Goal: Contribute content: Contribute content

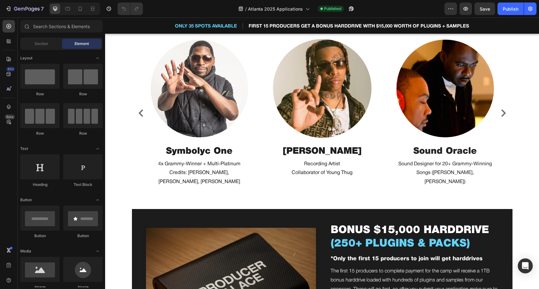
scroll to position [1902, 0]
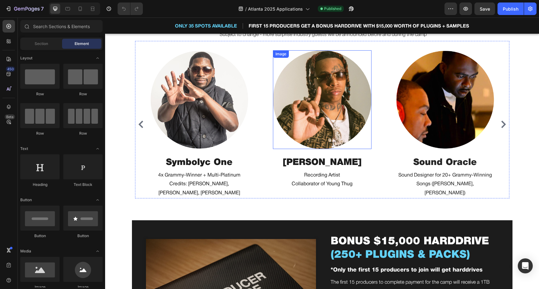
click at [304, 115] on img at bounding box center [322, 99] width 99 height 99
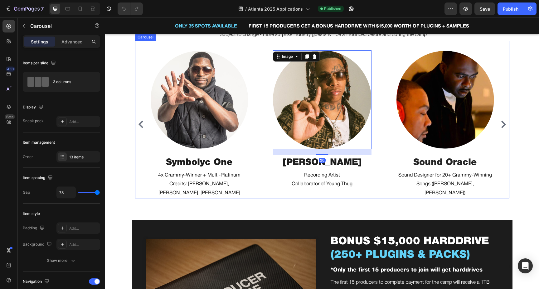
click at [263, 85] on div "Image Symbolyc One Heading 4x Grammy-Winner + Multi-Platinum Credits: [PERSON_N…" at bounding box center [322, 124] width 344 height 148
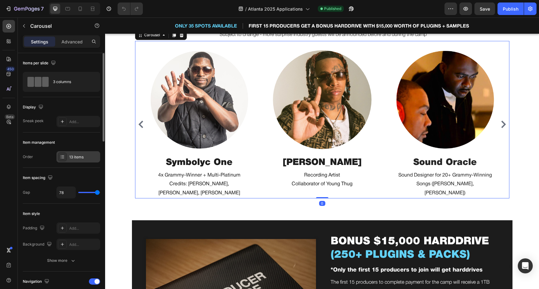
click at [79, 156] on div "13 items" at bounding box center [83, 157] width 29 height 6
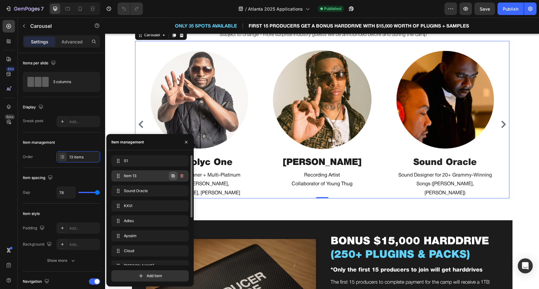
click at [175, 175] on icon "button" at bounding box center [173, 175] width 5 height 5
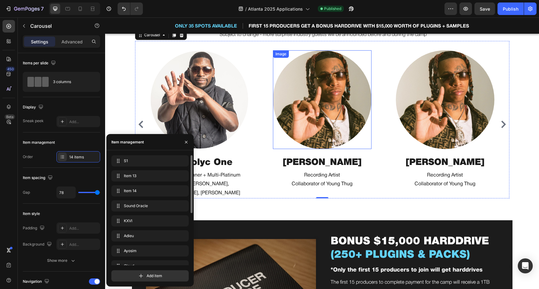
click at [322, 138] on img at bounding box center [322, 99] width 99 height 99
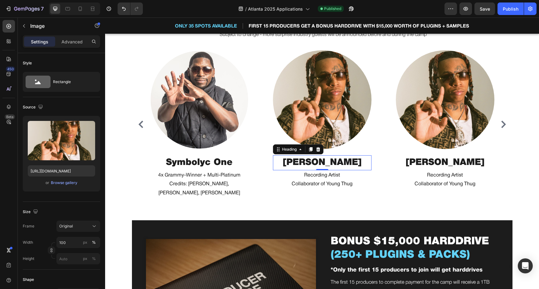
click at [334, 163] on h2 "[PERSON_NAME]" at bounding box center [322, 162] width 99 height 15
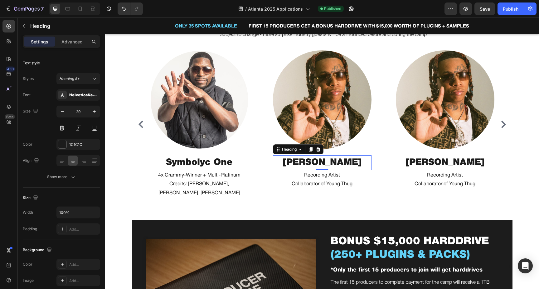
click at [334, 163] on h2 "[PERSON_NAME]" at bounding box center [322, 162] width 99 height 15
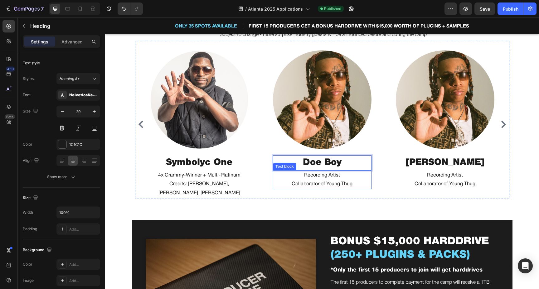
click at [319, 176] on p "Recording Artist" at bounding box center [322, 175] width 97 height 9
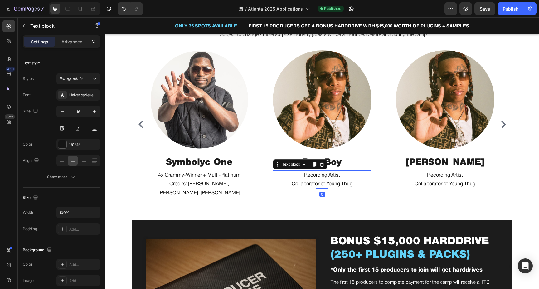
click at [319, 176] on p "Recording Artist" at bounding box center [322, 175] width 97 height 9
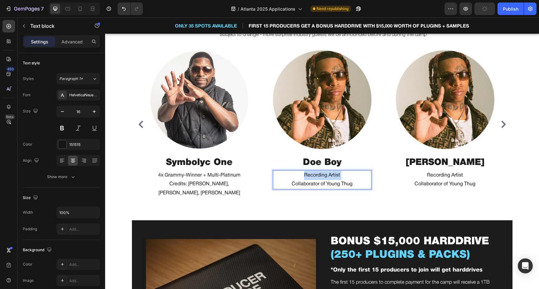
click at [319, 176] on p "Recording Artist" at bounding box center [322, 175] width 97 height 9
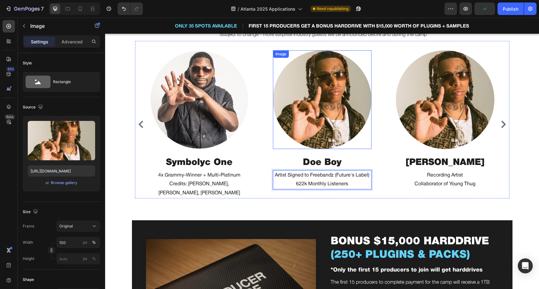
click at [322, 90] on img at bounding box center [322, 99] width 99 height 99
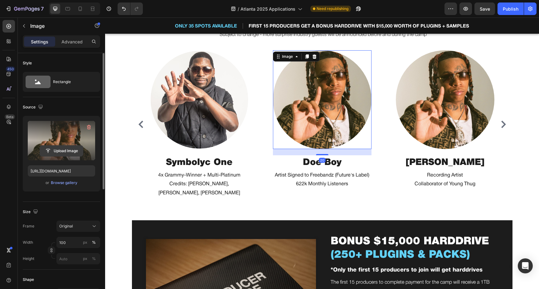
click at [67, 151] on input "file" at bounding box center [61, 150] width 43 height 11
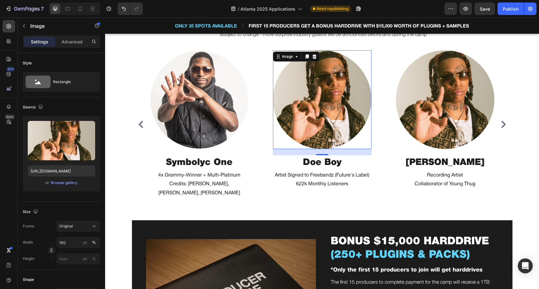
type input "[URL][DOMAIN_NAME]"
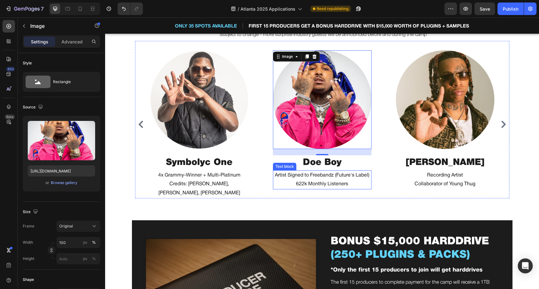
click at [309, 174] on p "Artist Signed to Freebandz (Future's Label)" at bounding box center [322, 175] width 97 height 9
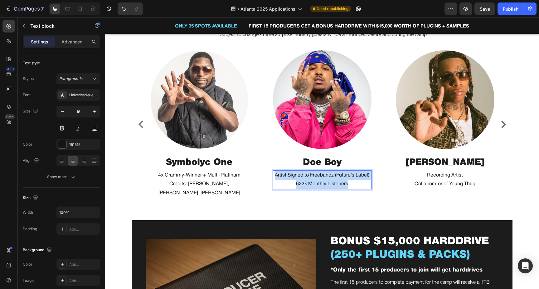
drag, startPoint x: 351, startPoint y: 183, endPoint x: 273, endPoint y: 177, distance: 77.6
click at [273, 177] on div "Artist Signed to Freebandz (Future's Label) 622k Monthly Listeners" at bounding box center [322, 179] width 99 height 19
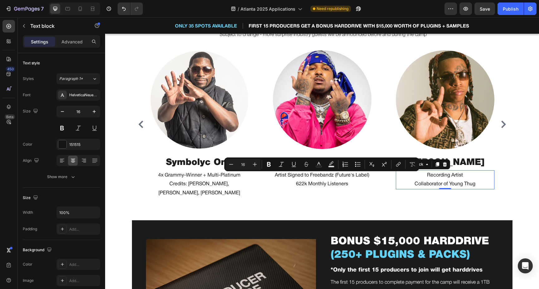
click at [447, 183] on p "Collaborator of Young Thug" at bounding box center [444, 183] width 97 height 9
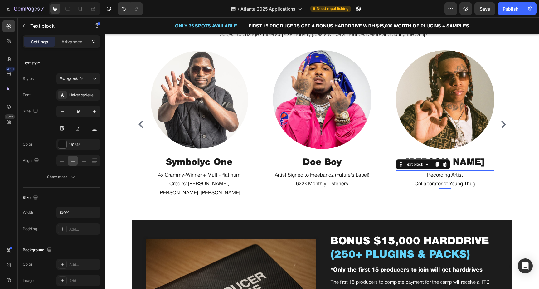
click at [447, 183] on p "Collaborator of Young Thug" at bounding box center [444, 183] width 97 height 9
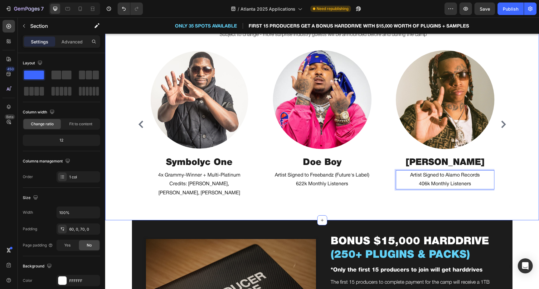
click at [419, 196] on div "Work in person with the best producers in the industry Heading Multi-Platinum, …" at bounding box center [322, 102] width 434 height 236
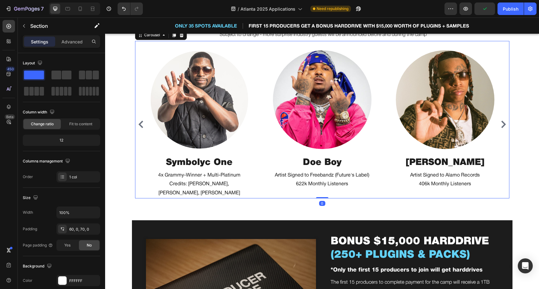
click at [505, 120] on icon "Carousel Next Arrow" at bounding box center [503, 123] width 7 height 7
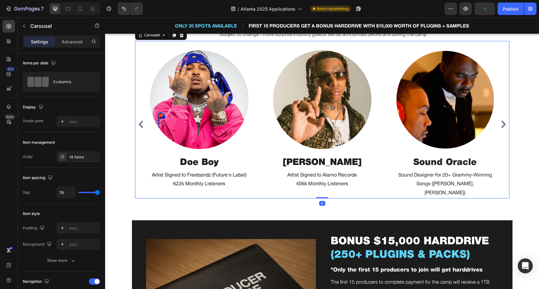
click at [505, 120] on icon "Carousel Next Arrow" at bounding box center [503, 123] width 7 height 7
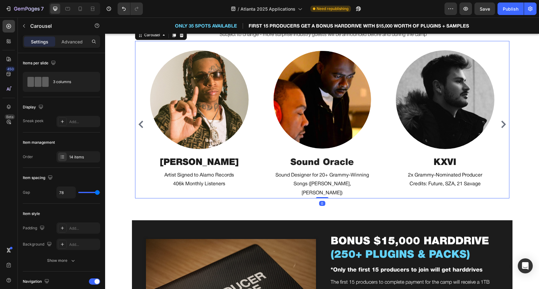
click at [505, 120] on icon "Carousel Next Arrow" at bounding box center [503, 123] width 7 height 7
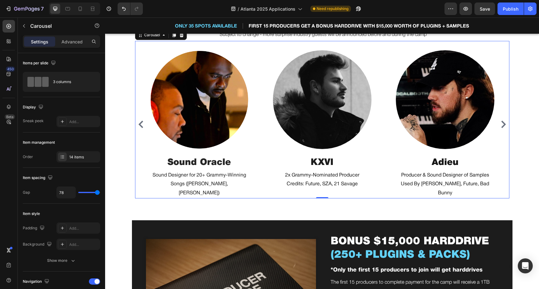
click at [505, 120] on icon "Carousel Next Arrow" at bounding box center [503, 123] width 7 height 7
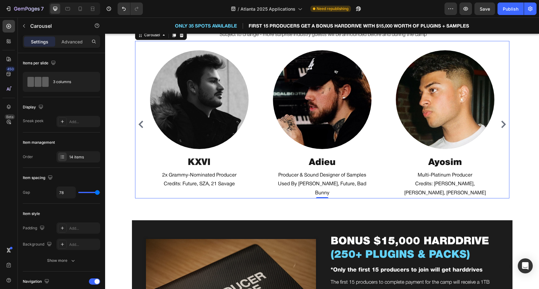
click at [505, 120] on icon "Carousel Next Arrow" at bounding box center [503, 123] width 7 height 7
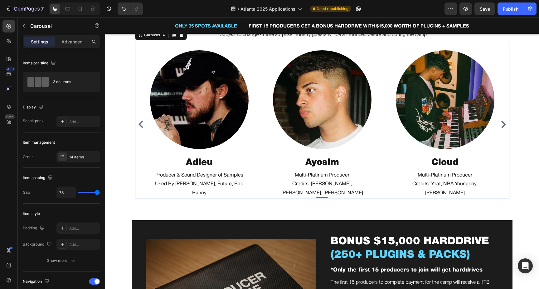
click at [505, 120] on icon "Carousel Next Arrow" at bounding box center [503, 123] width 7 height 7
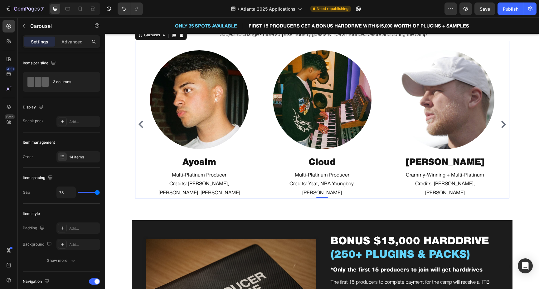
click at [505, 120] on icon "Carousel Next Arrow" at bounding box center [503, 123] width 7 height 7
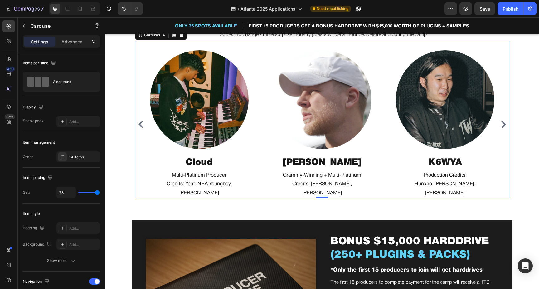
click at [505, 120] on icon "Carousel Next Arrow" at bounding box center [503, 123] width 7 height 7
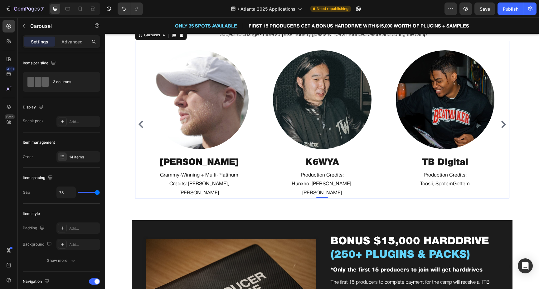
click at [505, 120] on icon "Carousel Next Arrow" at bounding box center [503, 123] width 7 height 7
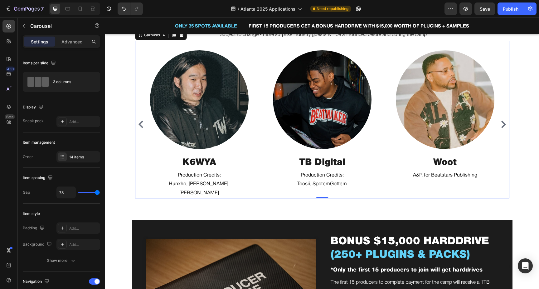
click at [505, 120] on icon "Carousel Next Arrow" at bounding box center [503, 123] width 7 height 7
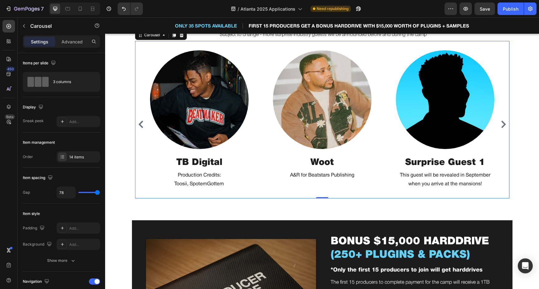
click at [505, 120] on icon "Carousel Next Arrow" at bounding box center [503, 123] width 7 height 7
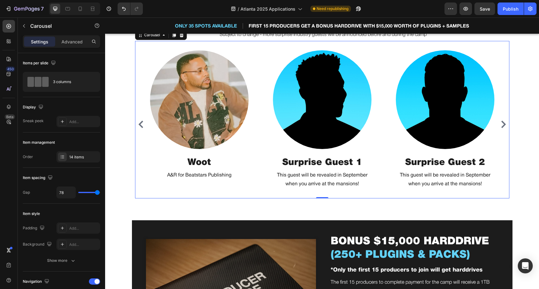
click at [505, 120] on icon "Carousel Next Arrow" at bounding box center [503, 123] width 7 height 7
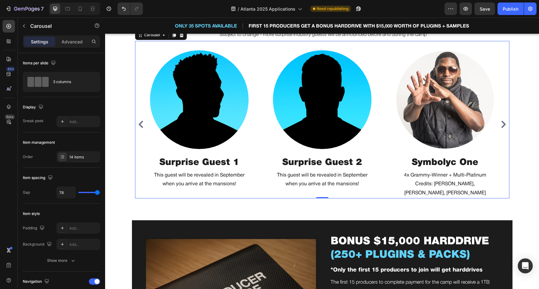
click at [505, 120] on icon "Carousel Next Arrow" at bounding box center [503, 123] width 7 height 7
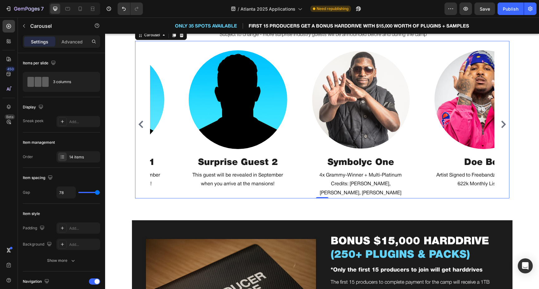
click at [505, 120] on icon "Carousel Next Arrow" at bounding box center [503, 123] width 7 height 7
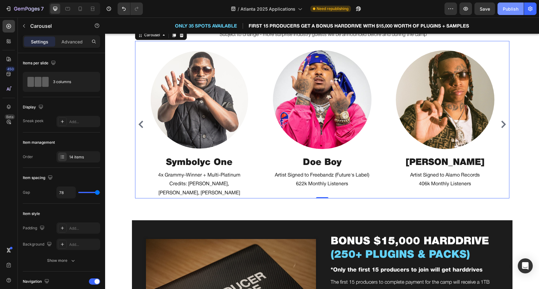
click at [511, 9] on div "Publish" at bounding box center [511, 9] width 16 height 7
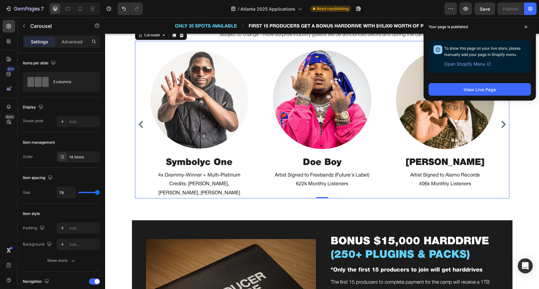
click at [141, 121] on icon "Carousel Back Arrow" at bounding box center [140, 123] width 7 height 7
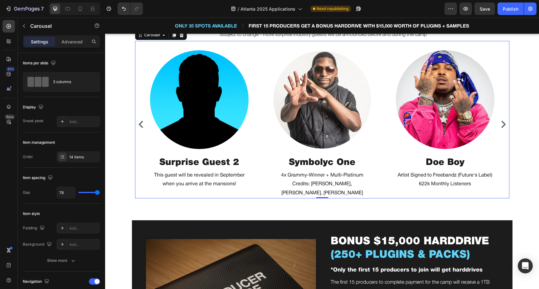
click at [141, 121] on icon "Carousel Back Arrow" at bounding box center [140, 123] width 7 height 7
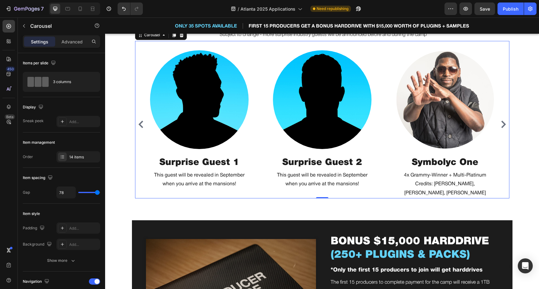
click at [268, 151] on div "Image Symbolyc One Heading 4x Grammy-Winner + Multi-Platinum Credits: [PERSON_N…" at bounding box center [322, 124] width 344 height 148
click at [80, 155] on div "14 items" at bounding box center [83, 157] width 29 height 6
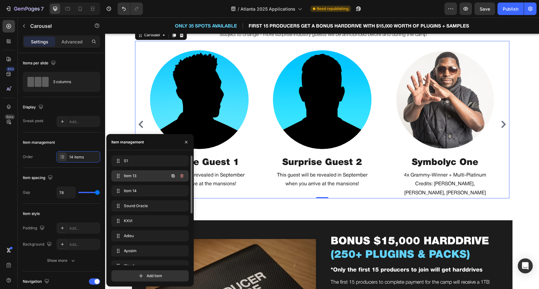
scroll to position [99, 0]
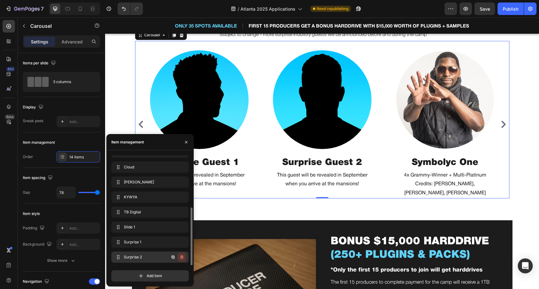
click at [182, 255] on icon "button" at bounding box center [181, 257] width 3 height 4
click at [176, 256] on div "Delete" at bounding box center [178, 257] width 12 height 6
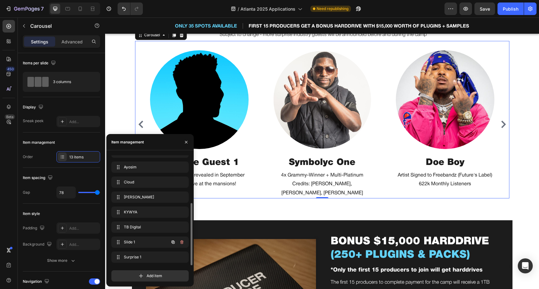
scroll to position [84, 0]
click at [221, 167] on h2 "Surprise Guest 1" at bounding box center [199, 162] width 99 height 15
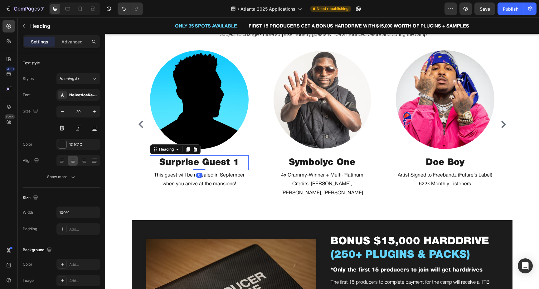
click at [221, 167] on h2 "Surprise Guest 1" at bounding box center [199, 162] width 99 height 15
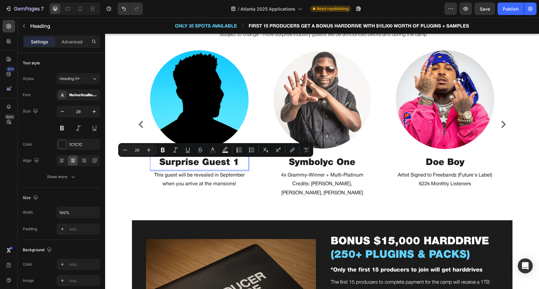
click at [170, 163] on p "Surprise Guest 1" at bounding box center [199, 163] width 97 height 14
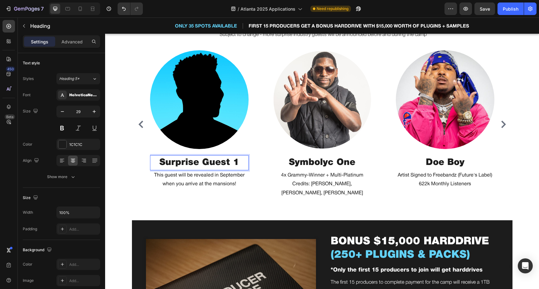
click at [158, 163] on p "Surprise Guest 1" at bounding box center [199, 163] width 97 height 14
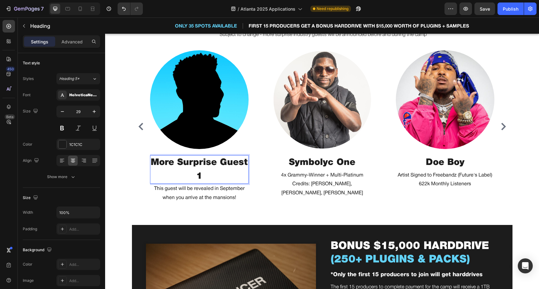
click at [208, 173] on p "More Surprise Guest 1" at bounding box center [199, 169] width 97 height 27
drag, startPoint x: 194, startPoint y: 164, endPoint x: 154, endPoint y: 164, distance: 39.6
click at [154, 164] on p "More Surprise Guests!" at bounding box center [199, 169] width 97 height 27
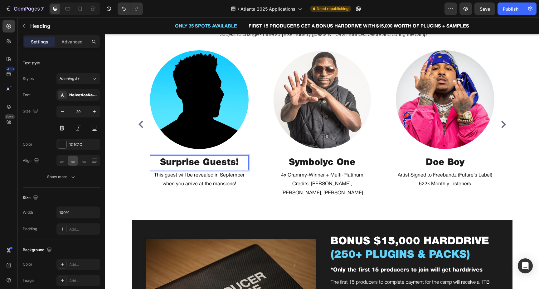
click at [241, 163] on p "Surprise Guests!" at bounding box center [199, 163] width 97 height 14
click at [206, 182] on p "when you arrive at the mansions!" at bounding box center [199, 183] width 97 height 9
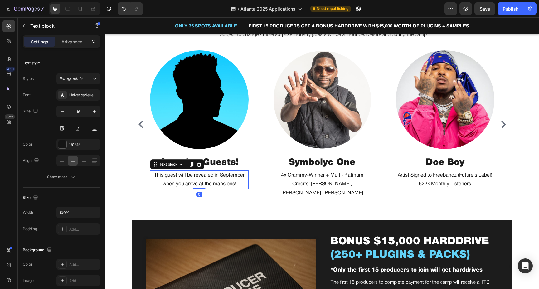
click at [204, 181] on p "when you arrive at the mansions!" at bounding box center [199, 183] width 97 height 9
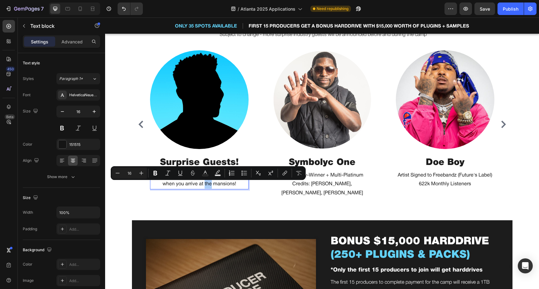
click at [167, 177] on button "Italic" at bounding box center [167, 172] width 11 height 11
click at [179, 185] on p "when you arrive at the mansions!" at bounding box center [199, 183] width 97 height 9
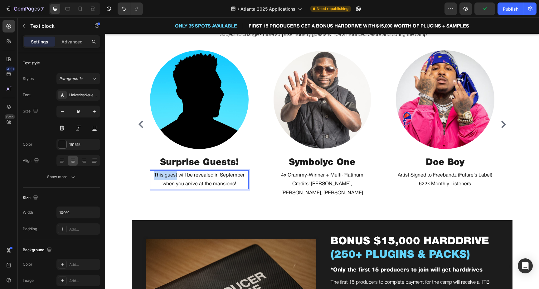
drag, startPoint x: 177, startPoint y: 176, endPoint x: 149, endPoint y: 176, distance: 27.1
click at [149, 176] on div "Image Symbolyc One Heading 4x Grammy-Winner + Multi-Platinum Credits: [PERSON_N…" at bounding box center [322, 124] width 374 height 148
drag, startPoint x: 221, startPoint y: 192, endPoint x: 163, endPoint y: 192, distance: 58.6
click at [163, 192] on p "when you arrive at the mansions!" at bounding box center [199, 192] width 97 height 9
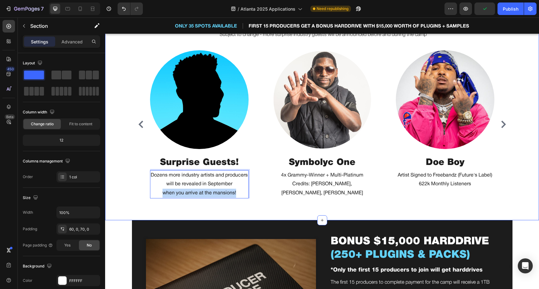
click at [228, 201] on div "Work in person with the best producers in the industry Heading Multi-Platinum, …" at bounding box center [322, 102] width 434 height 236
click at [239, 193] on p "when you arrive at the mansions!" at bounding box center [199, 192] width 97 height 9
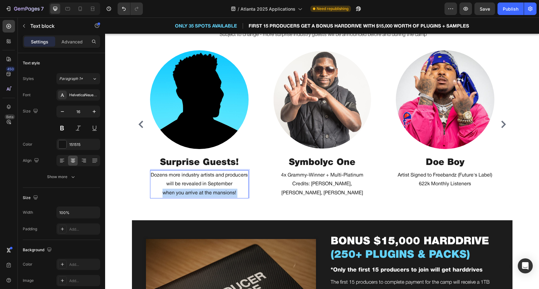
drag, startPoint x: 240, startPoint y: 193, endPoint x: 153, endPoint y: 189, distance: 86.8
click at [153, 189] on p "when you arrive at the mansions!" at bounding box center [199, 192] width 97 height 9
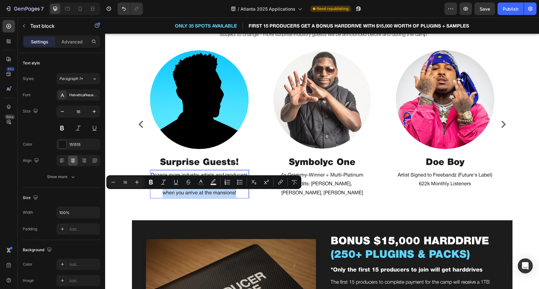
drag, startPoint x: 217, startPoint y: 193, endPoint x: 164, endPoint y: 192, distance: 53.7
click at [164, 192] on p "when you arrive at the mansions!" at bounding box center [199, 192] width 97 height 9
click at [170, 194] on p "when you arrive at the mansions!" at bounding box center [199, 192] width 97 height 9
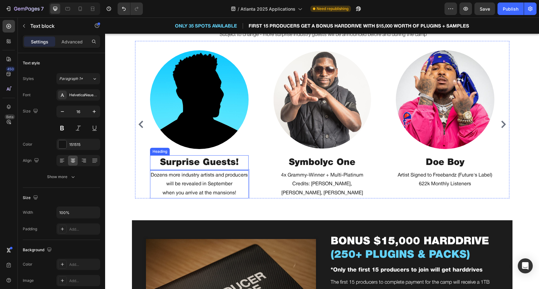
click at [225, 159] on p "Surprise Guests!" at bounding box center [199, 163] width 97 height 14
click at [160, 164] on p "Surprise Guests!" at bounding box center [199, 163] width 97 height 14
click at [248, 162] on p "+ Surprise Guests!" at bounding box center [199, 163] width 97 height 14
click at [159, 163] on p "+ Surprise Guests" at bounding box center [199, 163] width 97 height 14
click at [211, 177] on p "Dozens more industry artists and producers will be revealed in September" at bounding box center [199, 180] width 97 height 18
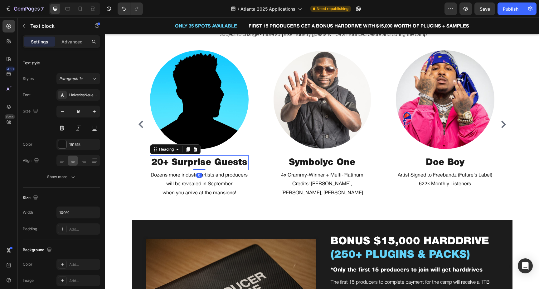
click at [214, 164] on p "20+ Surprise Guests" at bounding box center [199, 163] width 97 height 14
click at [164, 163] on p "20+ Surprise Guests" at bounding box center [199, 163] width 97 height 14
click at [204, 185] on p "Dozens more industry artists and producers will be revealed in September" at bounding box center [199, 180] width 97 height 18
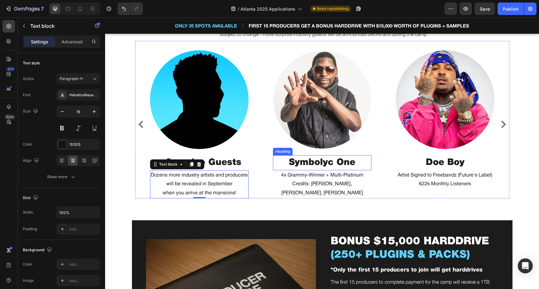
click at [275, 161] on h2 "Symbolyc One" at bounding box center [322, 162] width 99 height 15
click at [234, 187] on p "Dozens more industry artists and producers will be revealed in September" at bounding box center [199, 180] width 97 height 18
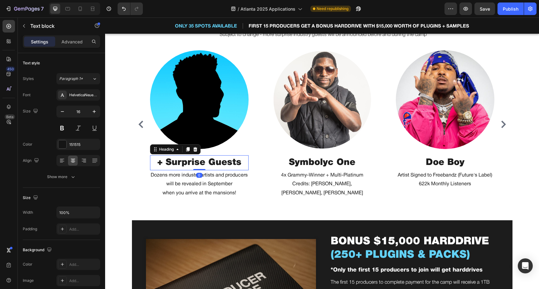
click at [208, 164] on p "+ Surprise Guests" at bounding box center [199, 163] width 97 height 14
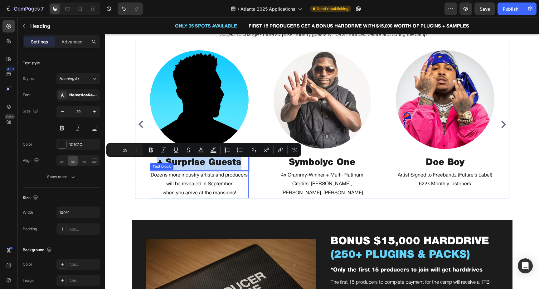
click at [214, 194] on p "when you arrive at the mansions!" at bounding box center [199, 192] width 97 height 9
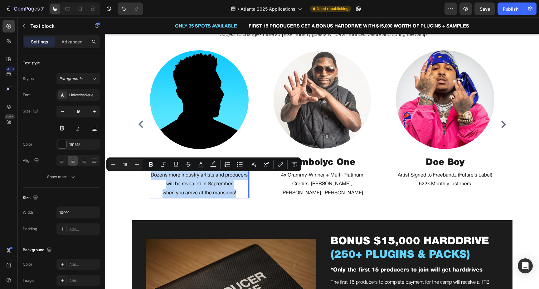
copy div "Dozens more industry artists and producers will be revealed in September when y…"
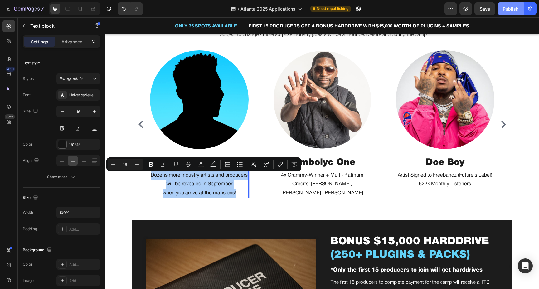
click at [508, 13] on button "Publish" at bounding box center [511, 8] width 26 height 12
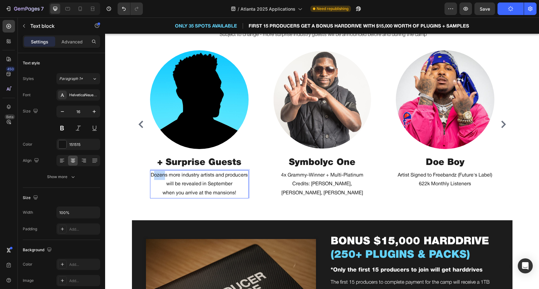
drag, startPoint x: 178, startPoint y: 175, endPoint x: 165, endPoint y: 175, distance: 12.5
click at [165, 175] on p "Dozens more industry artists and producers will be revealed in September" at bounding box center [199, 180] width 97 height 18
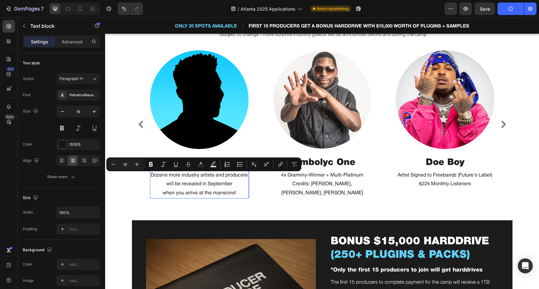
click at [179, 175] on p "Dozens more industry artists and producers will be revealed in September" at bounding box center [199, 180] width 97 height 18
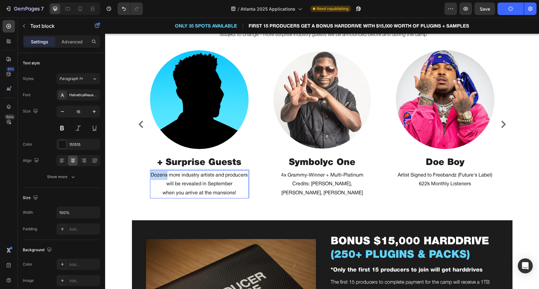
drag, startPoint x: 178, startPoint y: 175, endPoint x: 163, endPoint y: 175, distance: 15.0
click at [163, 175] on p "Dozens more industry artists and producers will be revealed in September" at bounding box center [199, 180] width 97 height 18
click at [164, 176] on p "15+ more industry artists and producers will be revealed in September" at bounding box center [199, 180] width 97 height 18
drag, startPoint x: 167, startPoint y: 176, endPoint x: 154, endPoint y: 176, distance: 13.4
click at [154, 176] on p "15+ more industry artists and producers will be revealed in September" at bounding box center [199, 180] width 97 height 18
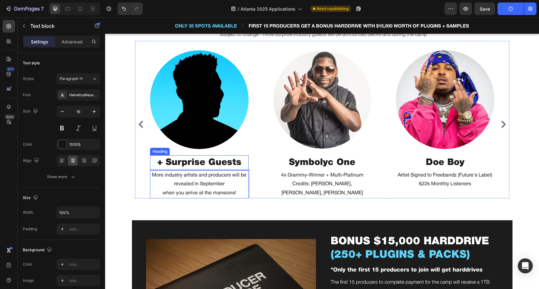
click at [158, 164] on p "+ Surprise Guests" at bounding box center [199, 163] width 97 height 14
click at [221, 182] on p "More industry artists and producers will be revealed in September" at bounding box center [199, 180] width 97 height 18
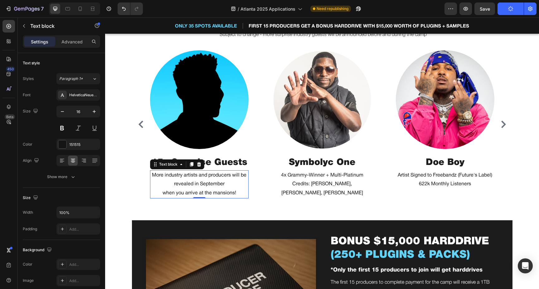
click at [224, 184] on p "More industry artists and producers will be revealed in September" at bounding box center [199, 180] width 97 height 18
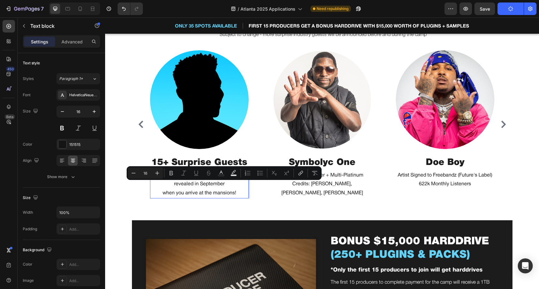
click at [242, 187] on p "More industry artists and producers will be revealed in September" at bounding box center [199, 180] width 97 height 18
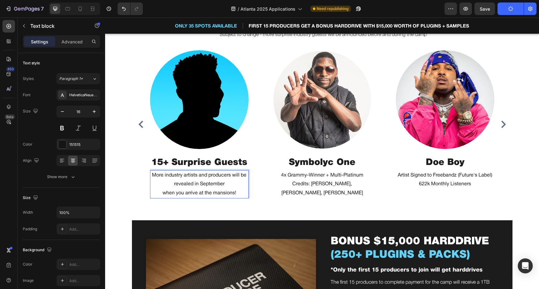
click at [241, 176] on p "More industry artists and producers will be revealed in September" at bounding box center [199, 180] width 97 height 18
click at [236, 176] on p "More industry artists and producers will" at bounding box center [199, 175] width 97 height 9
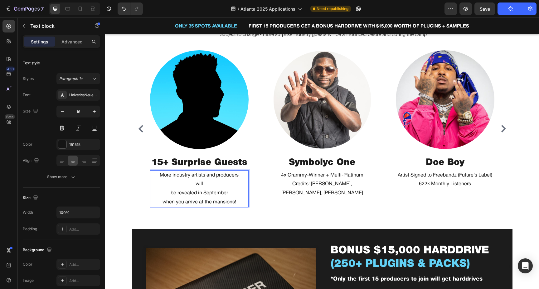
click at [167, 194] on p "be revealed in September" at bounding box center [199, 192] width 97 height 9
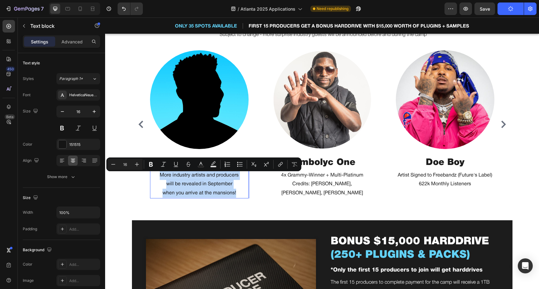
drag, startPoint x: 228, startPoint y: 192, endPoint x: 155, endPoint y: 174, distance: 75.4
click at [155, 174] on div "More industry artists and producers will be revealed in September when you arri…" at bounding box center [199, 184] width 99 height 28
copy div "More industry artists and producers will be revealed in September when you arri…"
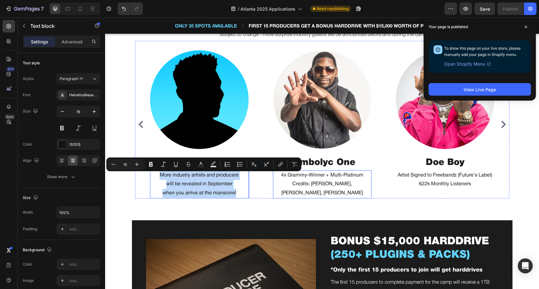
click at [289, 179] on p "4x Grammy-Winner + Multi-Platinum" at bounding box center [322, 175] width 97 height 9
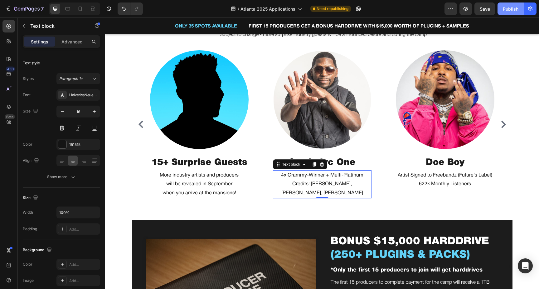
click at [511, 7] on div "Publish" at bounding box center [511, 9] width 16 height 7
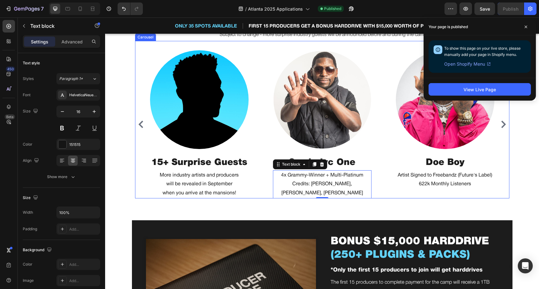
click at [504, 130] on div "Image Symbolyc One Heading 4x Grammy-Winner + Multi-Platinum Credits: [PERSON_N…" at bounding box center [322, 124] width 374 height 148
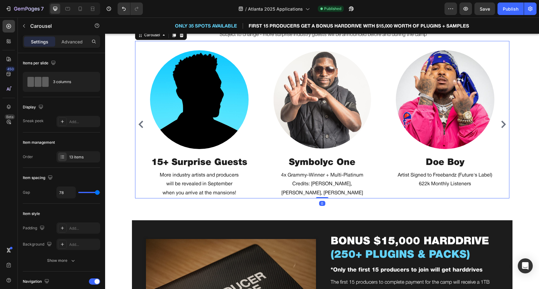
click at [504, 127] on icon "Carousel Next Arrow" at bounding box center [503, 123] width 7 height 7
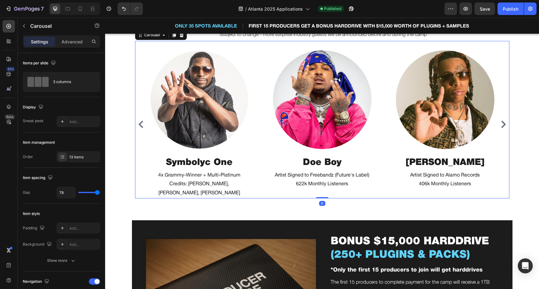
click at [504, 127] on icon "Carousel Next Arrow" at bounding box center [503, 123] width 7 height 7
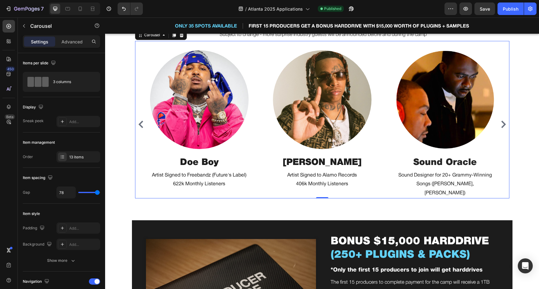
click at [140, 125] on icon "Carousel Back Arrow" at bounding box center [140, 123] width 7 height 7
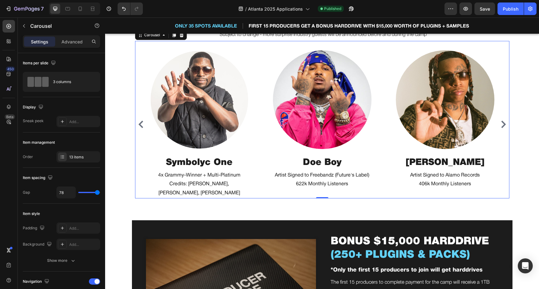
click at [506, 128] on icon "Carousel Next Arrow" at bounding box center [503, 123] width 7 height 7
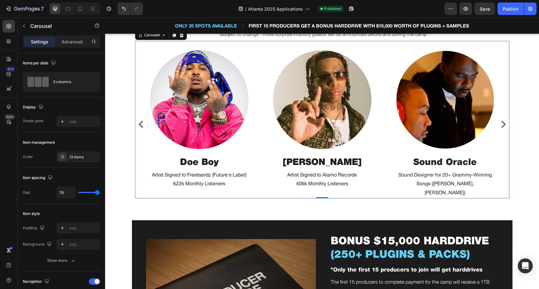
click at [503, 124] on icon "Carousel Next Arrow" at bounding box center [503, 123] width 7 height 7
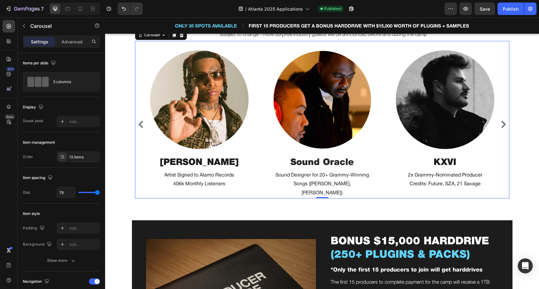
click at [503, 127] on icon "Carousel Next Arrow" at bounding box center [503, 123] width 5 height 7
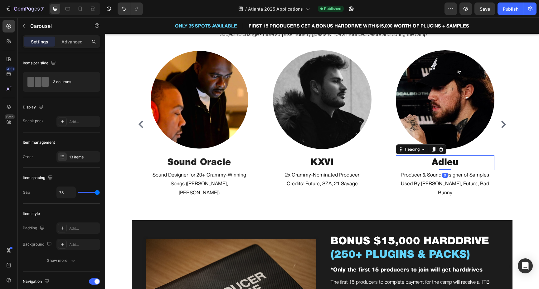
click at [435, 167] on h2 "Adieu" at bounding box center [445, 162] width 99 height 15
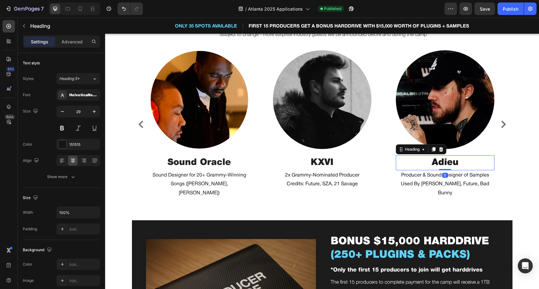
click at [435, 167] on h2 "Adieu" at bounding box center [445, 162] width 99 height 15
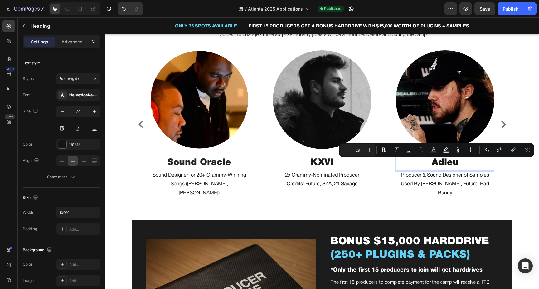
click at [433, 166] on p "Adieu" at bounding box center [444, 163] width 97 height 14
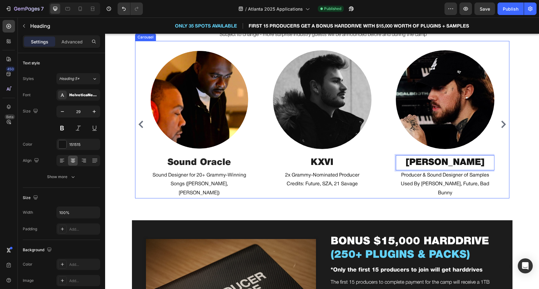
click at [503, 148] on div "Image Symbolyc One Heading 4x Grammy-Winner + Multi-Platinum Credits: [PERSON_N…" at bounding box center [322, 124] width 374 height 148
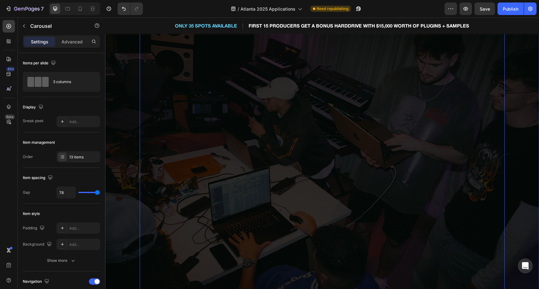
scroll to position [0, 0]
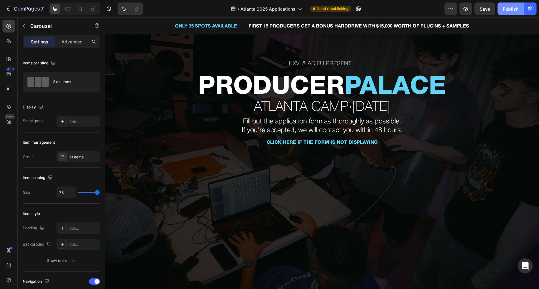
click at [514, 10] on div "Publish" at bounding box center [511, 9] width 16 height 7
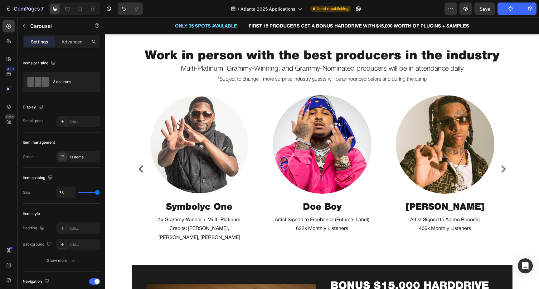
scroll to position [1875, 0]
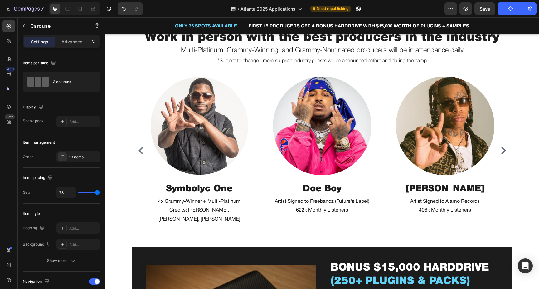
click at [141, 152] on icon "Carousel Back Arrow" at bounding box center [141, 150] width 5 height 7
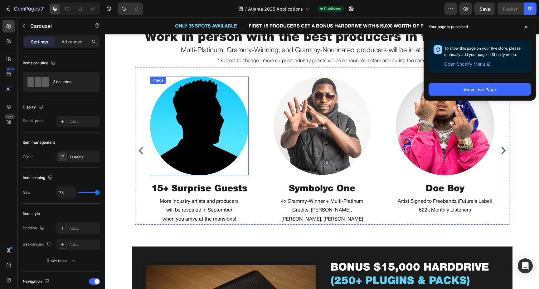
click at [212, 123] on img at bounding box center [199, 125] width 99 height 99
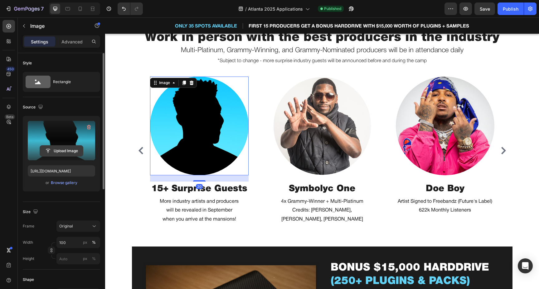
click at [58, 150] on input "file" at bounding box center [61, 150] width 43 height 11
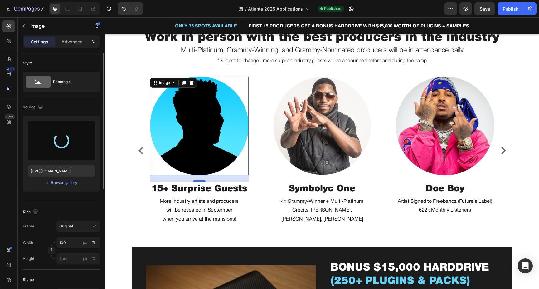
type input "[URL][DOMAIN_NAME]"
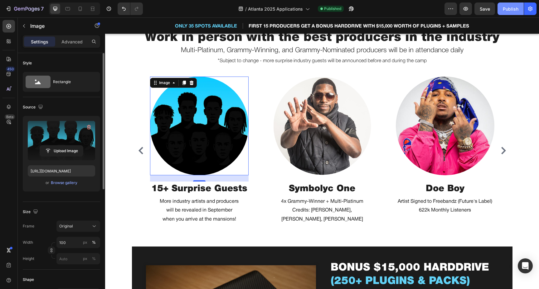
click at [514, 10] on div "Publish" at bounding box center [511, 9] width 16 height 7
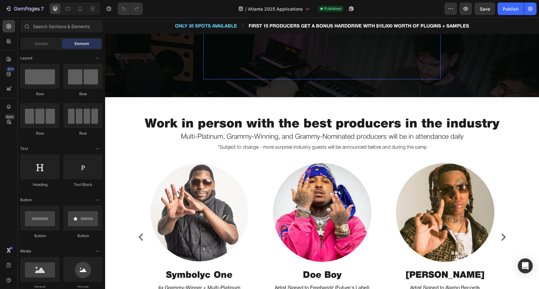
scroll to position [1805, 0]
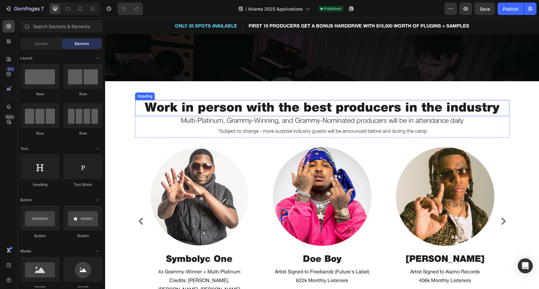
click at [369, 110] on h2 "Work in person with the best producers in the industry" at bounding box center [322, 108] width 374 height 16
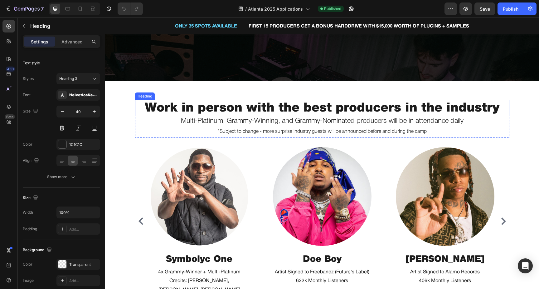
click at [369, 110] on h2 "Work in person with the best producers in the industry" at bounding box center [322, 108] width 374 height 16
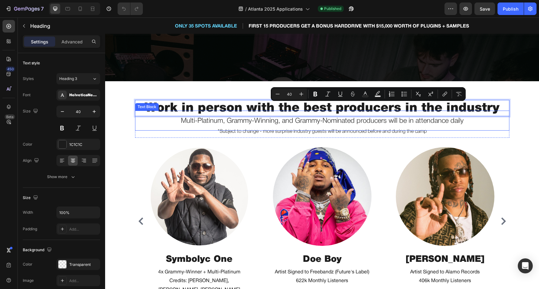
click at [388, 121] on span "Multi-Platinum, Grammy-Winning, and Grammy-Nominated producers will be in atten…" at bounding box center [322, 121] width 283 height 6
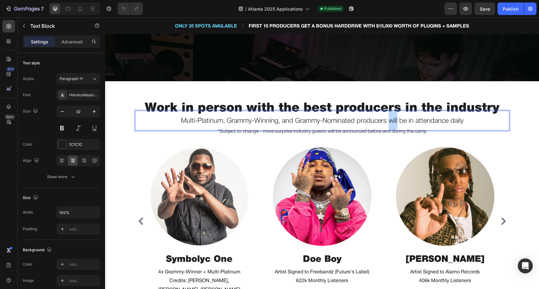
click at [388, 121] on span "Multi-Platinum, Grammy-Winning, and Grammy-Nominated producers will be in atten…" at bounding box center [322, 121] width 283 height 6
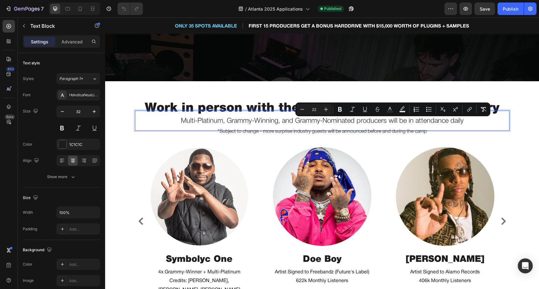
click at [386, 122] on span "Multi-Platinum, Grammy-Winning, and Grammy-Nominated producers will be in atten…" at bounding box center [322, 121] width 283 height 6
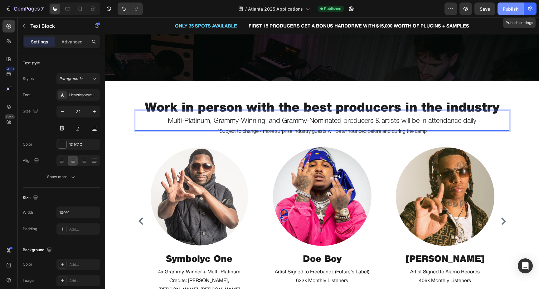
click at [518, 9] on div "Publish" at bounding box center [511, 9] width 16 height 7
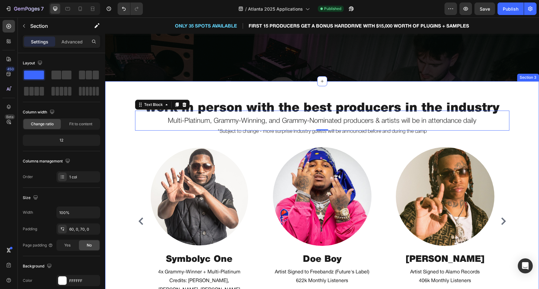
click at [373, 91] on div "Work in person with the best producers in the industry Heading Multi-Platinum, …" at bounding box center [322, 199] width 434 height 236
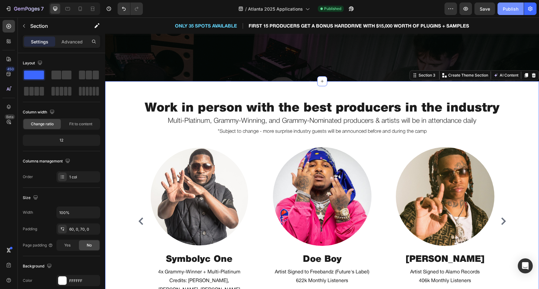
click at [511, 12] on button "Publish" at bounding box center [511, 8] width 26 height 12
